Goal: Task Accomplishment & Management: Use online tool/utility

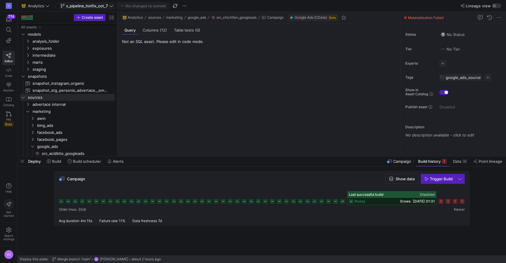
scroll to position [111, 0]
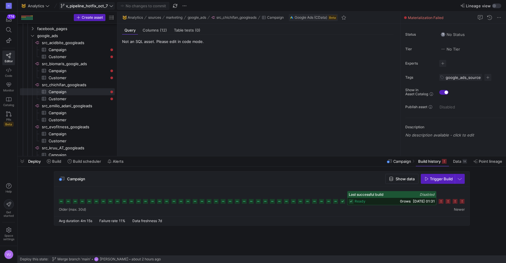
click at [102, 5] on span "v_pipeline_hotfix_oct_7" at bounding box center [87, 6] width 42 height 5
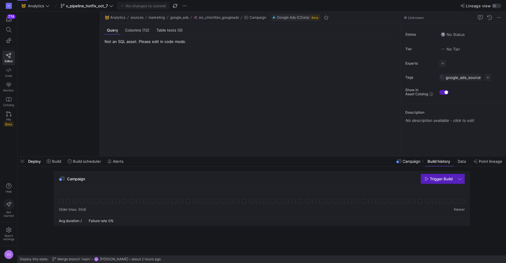
scroll to position [50, 0]
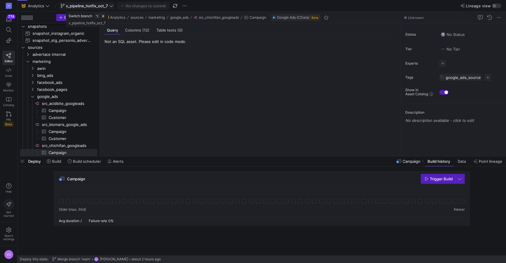
click at [97, 4] on span "v_pipeline_hotfix_oct_7" at bounding box center [87, 6] width 42 height 5
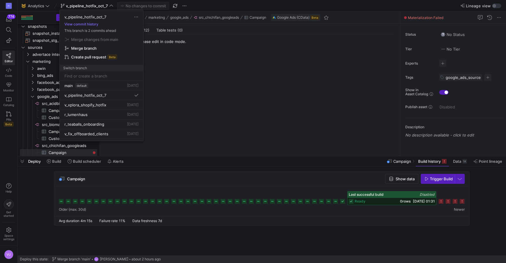
click at [89, 48] on span "Merge branch" at bounding box center [83, 48] width 25 height 5
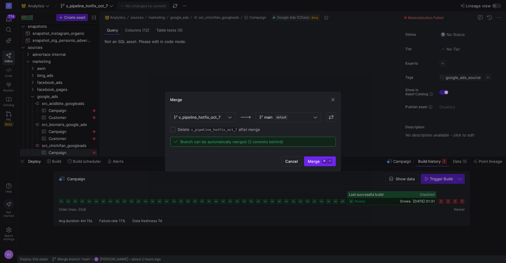
click at [316, 161] on span "Merge ⌘ ⏎" at bounding box center [320, 161] width 24 height 5
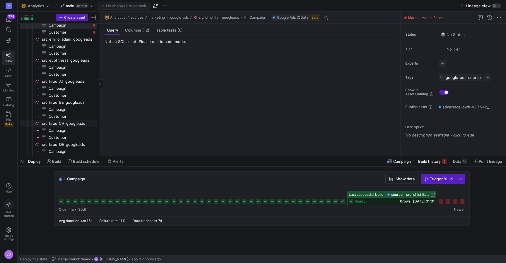
scroll to position [168, 0]
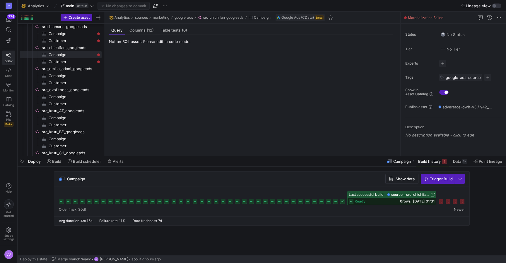
drag, startPoint x: 100, startPoint y: 102, endPoint x: 115, endPoint y: 101, distance: 15.0
click at [115, 101] on as-split "Create asset Drag here to set row groups Drag here to set column labels Group 1…" at bounding box center [262, 84] width 488 height 145
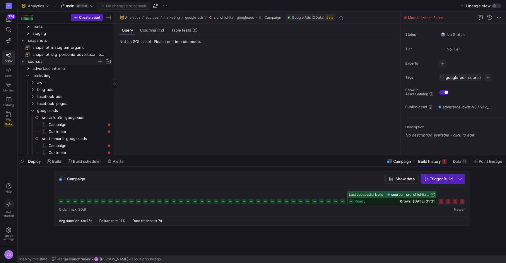
click at [23, 61] on icon "Press SPACE to select this row." at bounding box center [23, 62] width 4 height 4
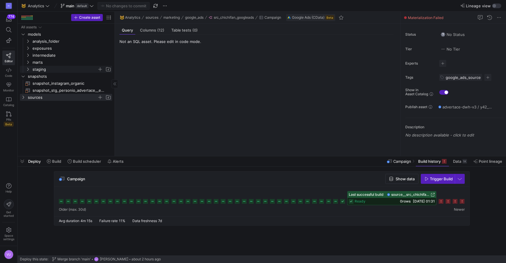
click at [27, 69] on icon "Press SPACE to select this row." at bounding box center [28, 70] width 4 height 4
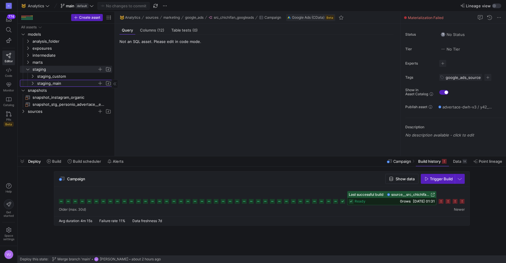
click at [30, 84] on y42-icon "Press SPACE to select this row." at bounding box center [32, 83] width 5 height 5
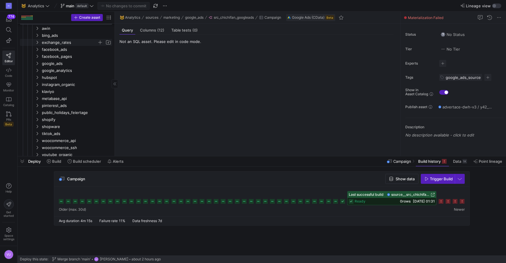
click at [37, 41] on icon "Press SPACE to select this row." at bounding box center [37, 43] width 4 height 4
click at [53, 50] on span "stg_exchange_rates_api__exchange_rates​​​​​​​​​​" at bounding box center [75, 49] width 59 height 7
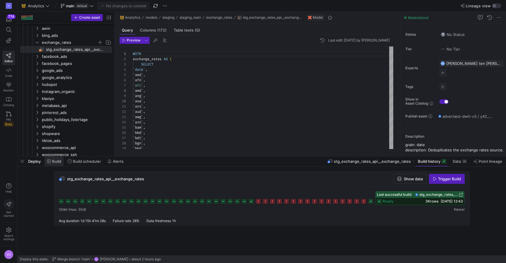
click at [61, 162] on span "Build" at bounding box center [56, 161] width 9 height 5
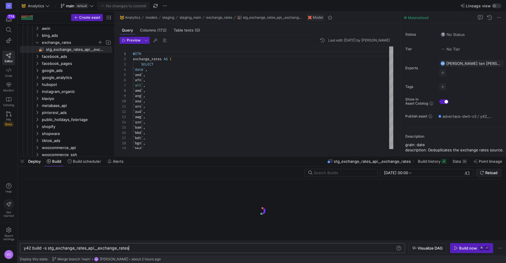
click at [139, 249] on div "y42 build -s stg_exchange_rates_api__exchange_rate s" at bounding box center [209, 248] width 371 height 5
type textarea "y42 build -s stg_exchange_rates_api__exchange_rates+"
click at [457, 248] on icon "button" at bounding box center [455, 249] width 3 height 4
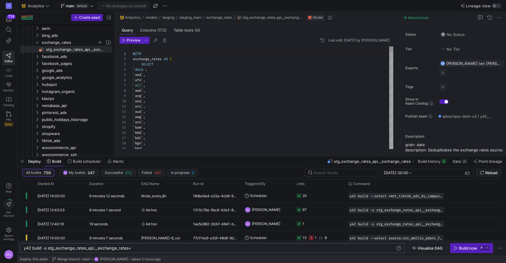
type textarea "`ars`, `aud`, `awg`, `azn`, `bam`, `bbd`, `bdt`, `bgn`, `bhd`, `bif`,"
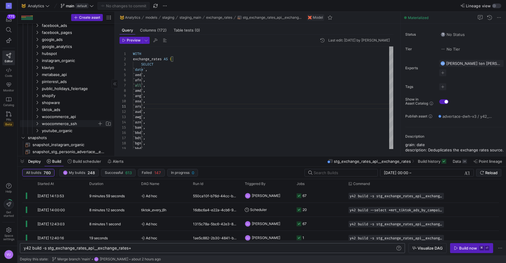
scroll to position [99, 0]
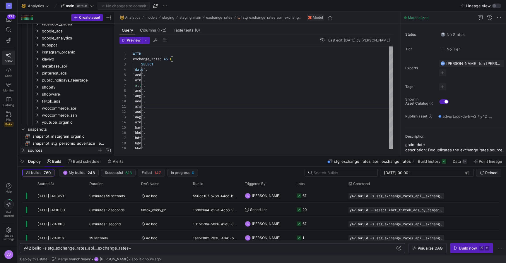
click at [23, 149] on icon "Press SPACE to select this row." at bounding box center [23, 151] width 4 height 4
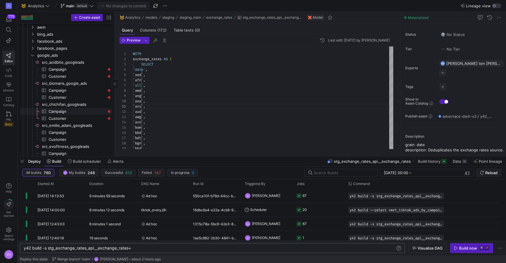
scroll to position [248, 0]
click at [56, 109] on span "Campaign​​​​​​​​​" at bounding box center [77, 109] width 57 height 7
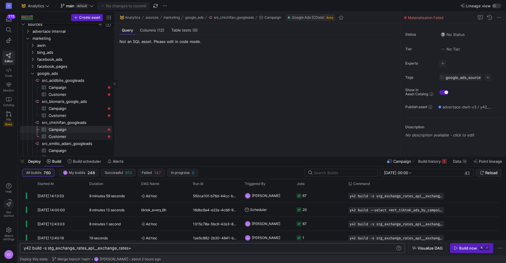
click at [63, 133] on span "Customer​​​​​​​​​" at bounding box center [77, 136] width 57 height 7
click at [33, 73] on icon "Press SPACE to select this row." at bounding box center [32, 74] width 4 height 4
